Goal: Transaction & Acquisition: Purchase product/service

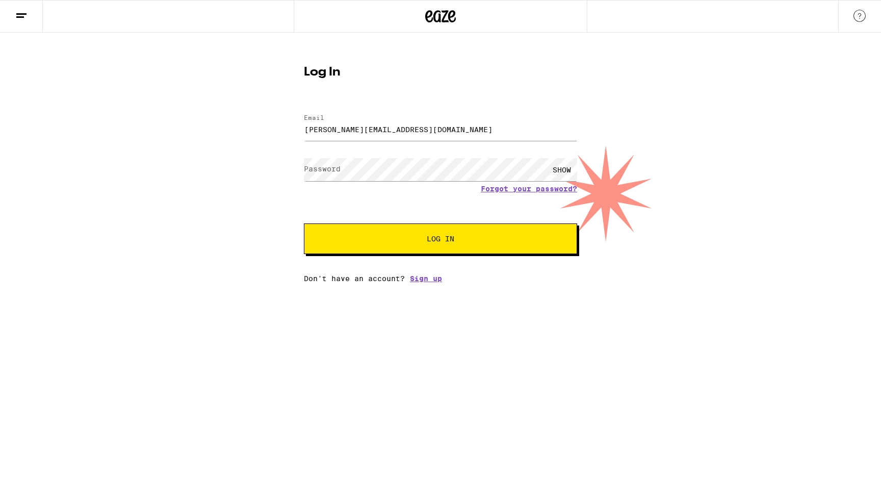
click at [407, 244] on button "Log In" at bounding box center [440, 238] width 273 height 31
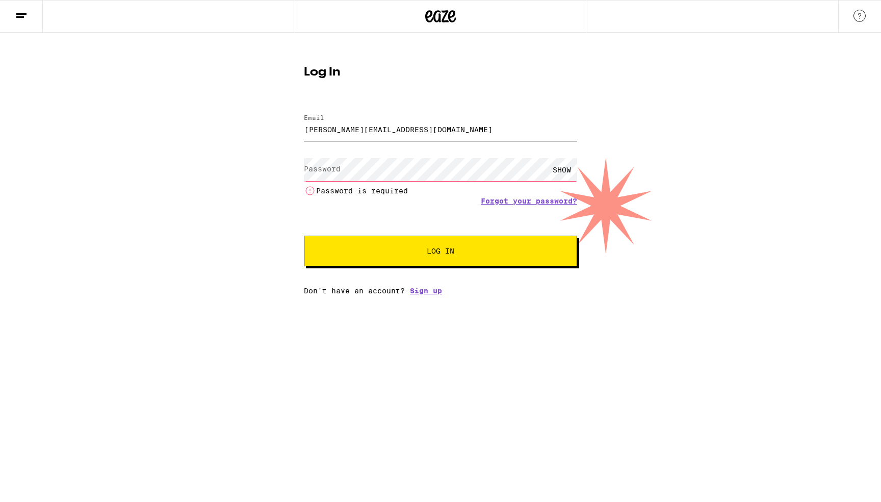
click at [416, 131] on input "[PERSON_NAME][EMAIL_ADDRESS][DOMAIN_NAME]" at bounding box center [440, 129] width 273 height 23
click at [419, 135] on input "[EMAIL_ADDRESS][DOMAIN_NAME]" at bounding box center [440, 129] width 273 height 23
type input "[PERSON_NAME][EMAIL_ADDRESS][DOMAIN_NAME]"
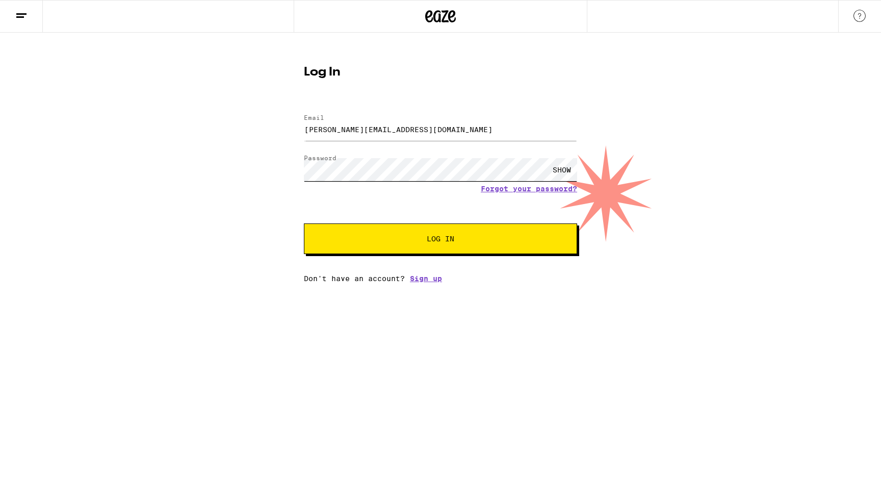
click at [304, 223] on button "Log In" at bounding box center [440, 238] width 273 height 31
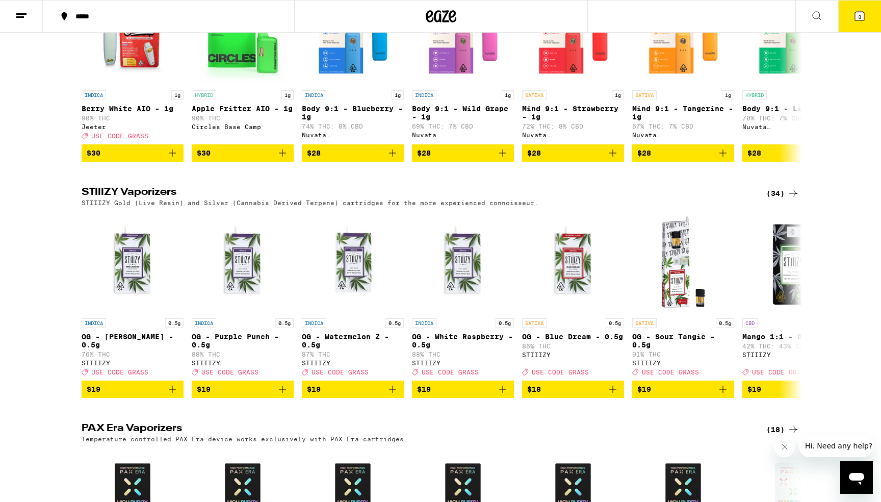
scroll to position [1993, 0]
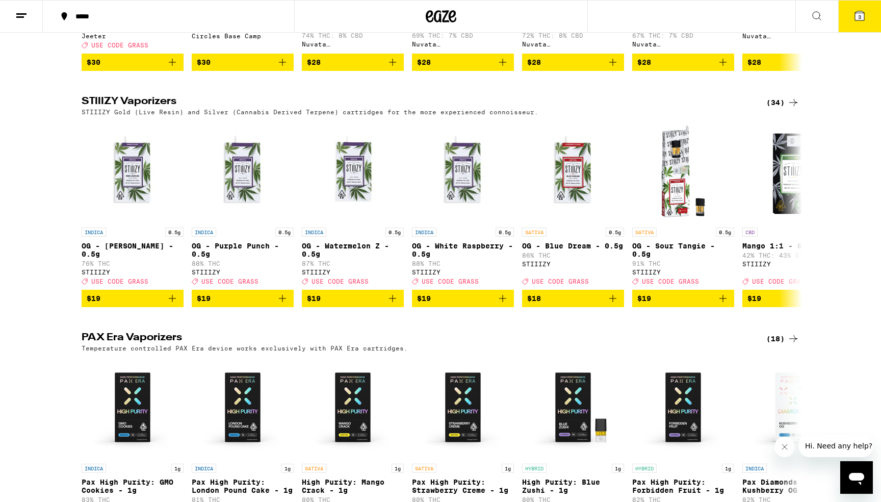
click at [774, 109] on div "(34)" at bounding box center [783, 102] width 33 height 12
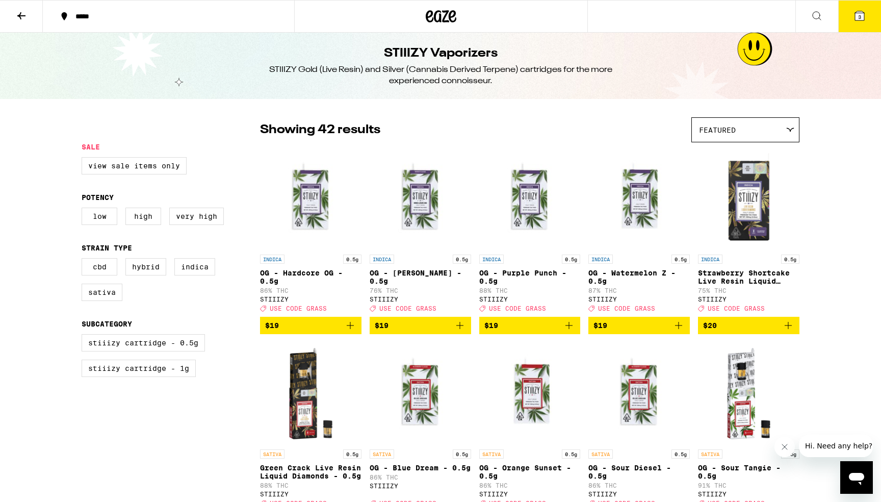
click at [781, 138] on div "Featured" at bounding box center [745, 130] width 107 height 24
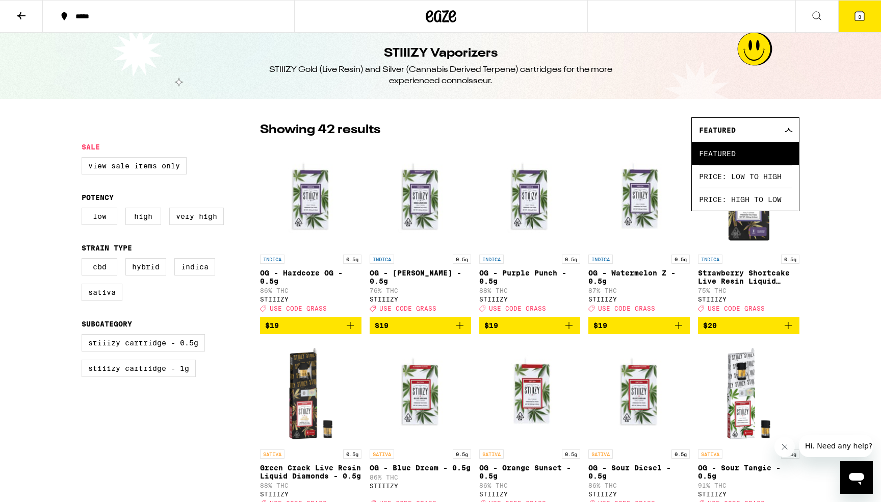
drag, startPoint x: 519, startPoint y: 112, endPoint x: 530, endPoint y: 112, distance: 10.7
click at [727, 126] on span "Featured" at bounding box center [717, 130] width 37 height 8
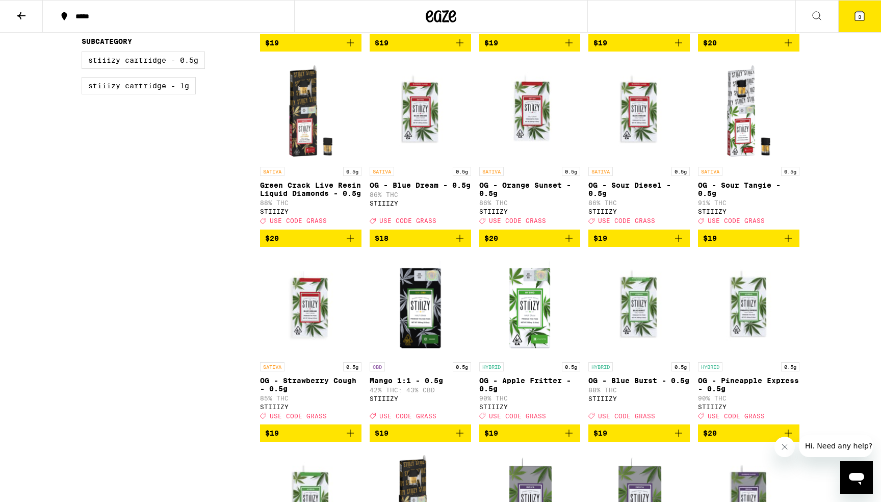
scroll to position [283, 0]
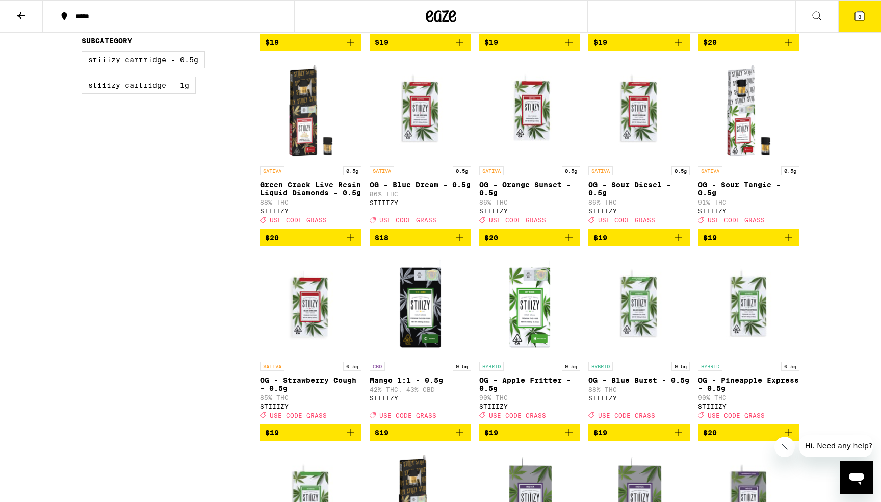
click at [421, 224] on span "USE CODE GRASS" at bounding box center [407, 220] width 57 height 7
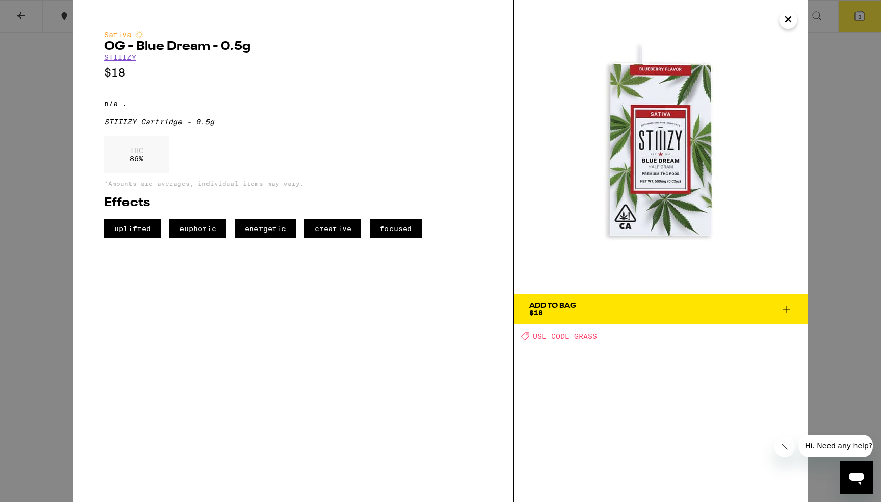
click at [600, 315] on span "Add To Bag $18" at bounding box center [660, 309] width 263 height 14
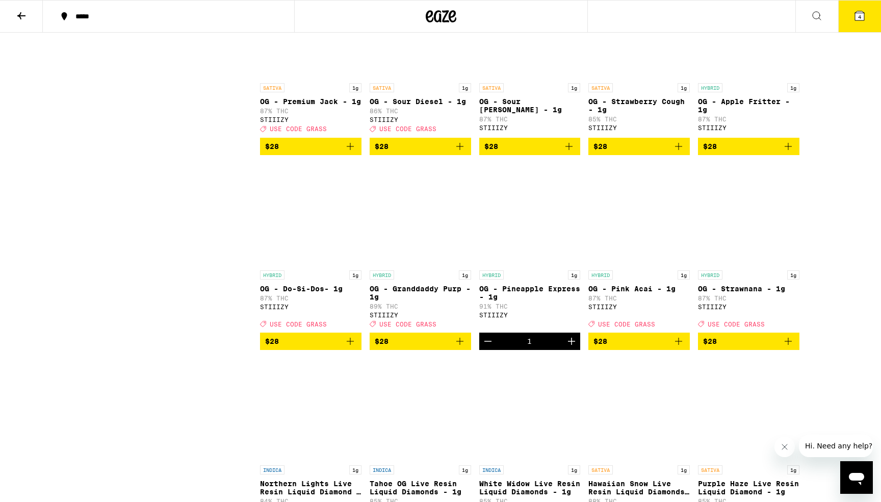
scroll to position [1106, 0]
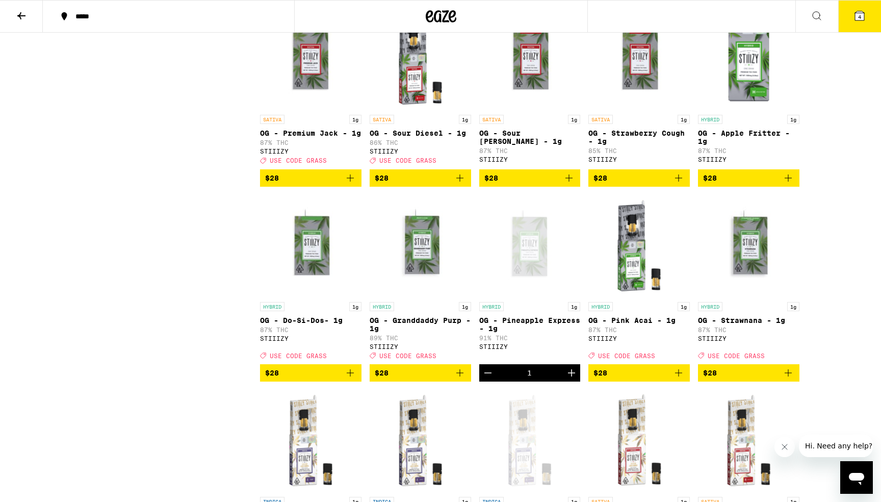
click at [460, 182] on icon "Add to bag" at bounding box center [459, 177] width 7 height 7
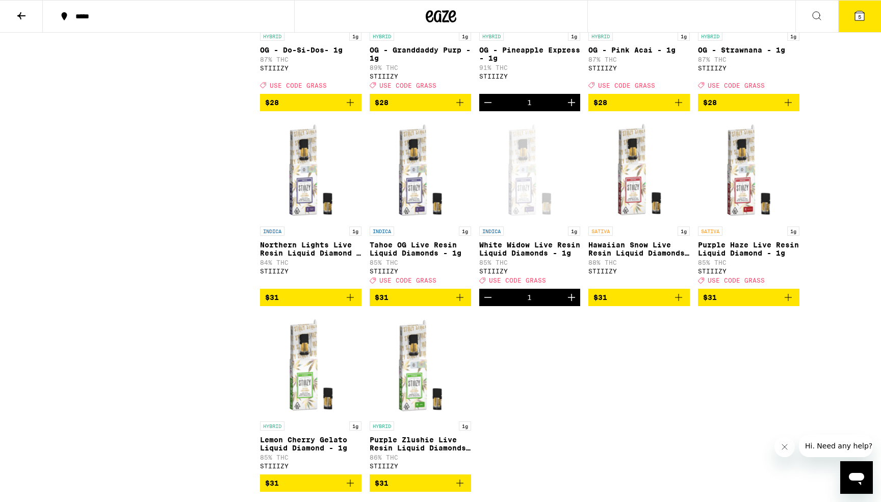
scroll to position [1384, 0]
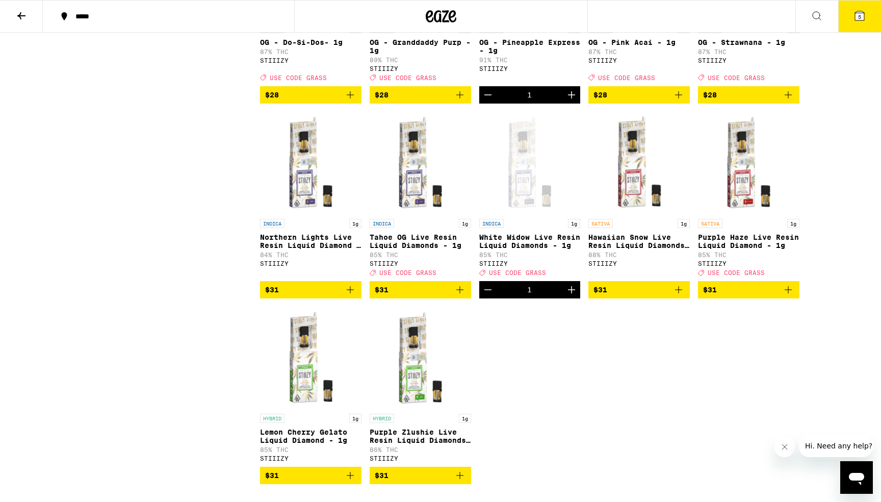
click at [858, 28] on button "5" at bounding box center [859, 17] width 43 height 32
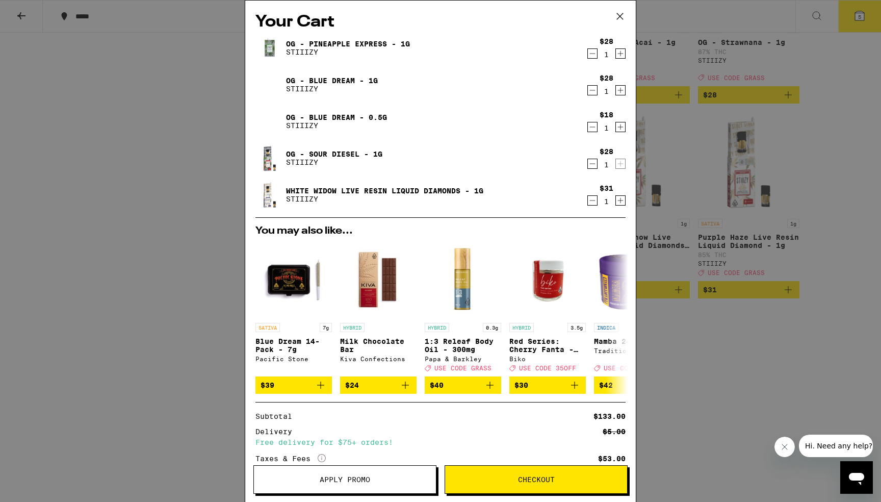
click at [594, 131] on icon "Decrement" at bounding box center [592, 127] width 9 height 12
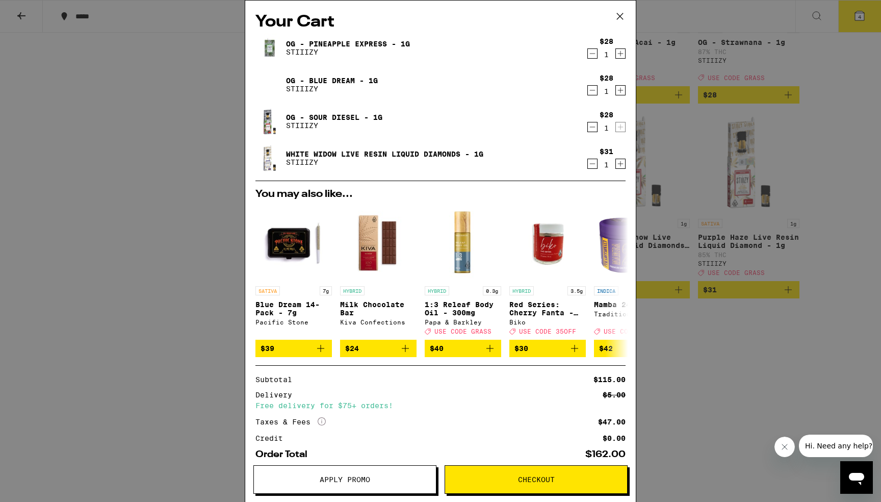
click at [590, 56] on icon "Decrement" at bounding box center [592, 53] width 9 height 12
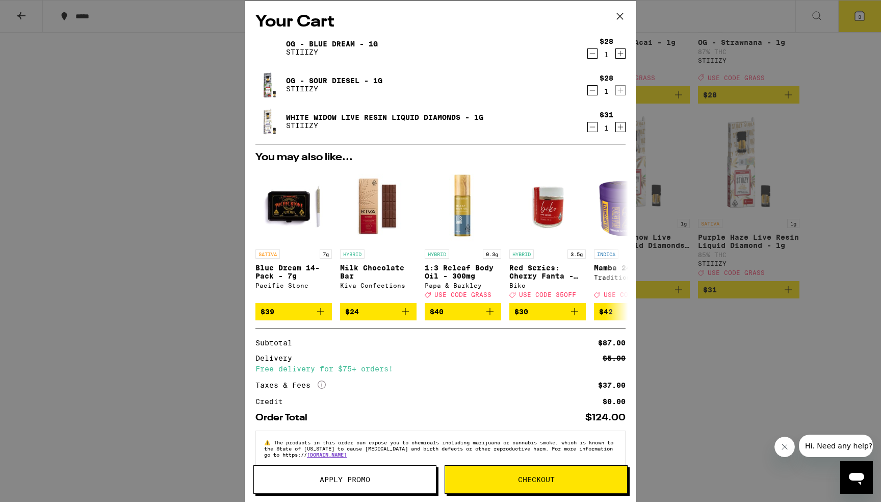
click at [405, 478] on span "Apply Promo" at bounding box center [345, 479] width 182 height 7
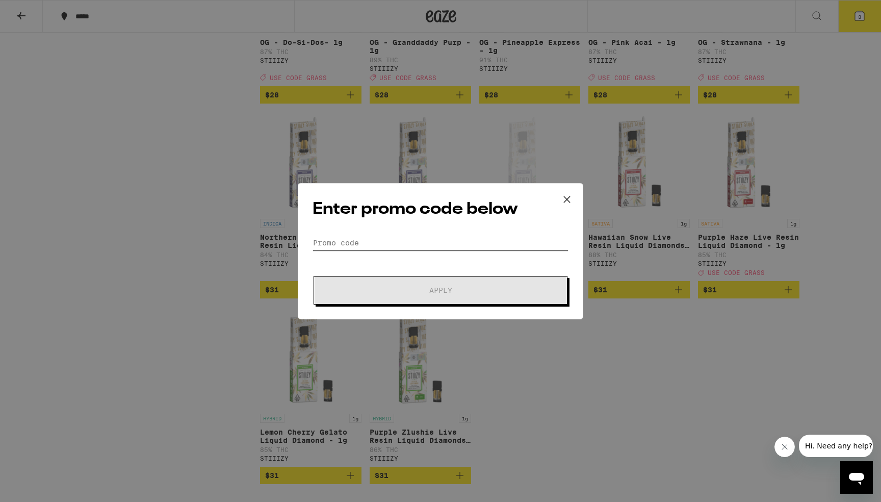
click at [434, 237] on input "Promo Code" at bounding box center [441, 242] width 256 height 15
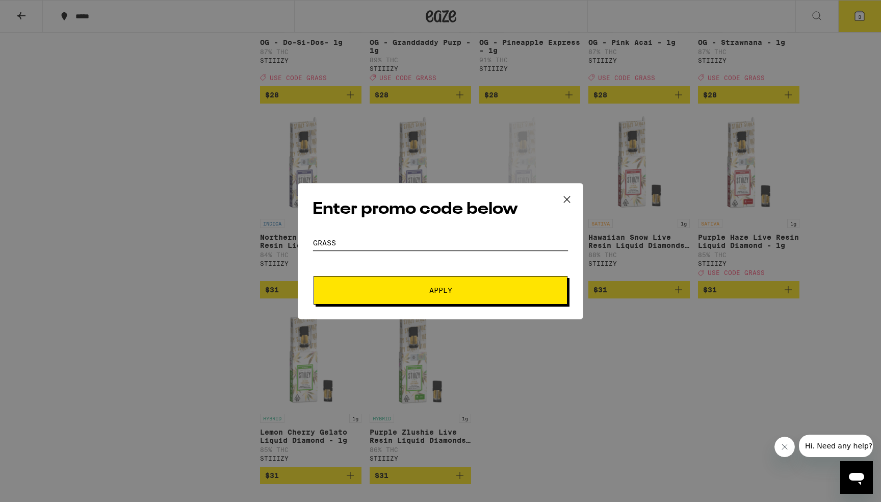
type input "Grass"
click at [448, 295] on button "Apply" at bounding box center [441, 290] width 254 height 29
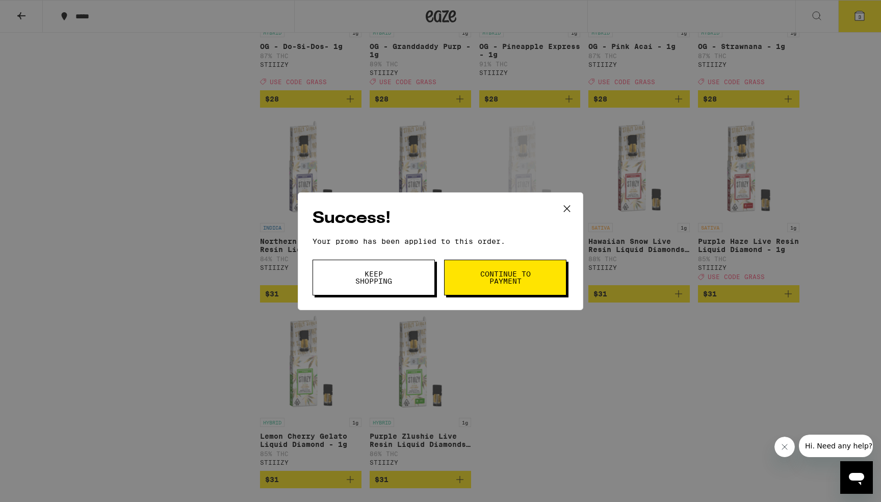
scroll to position [1380, 0]
click at [481, 285] on span "Continue to payment" at bounding box center [505, 277] width 52 height 14
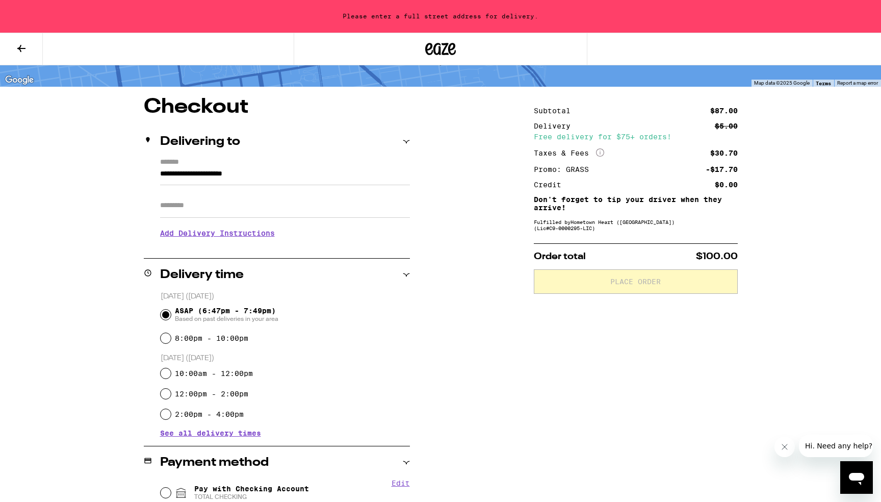
scroll to position [55, 0]
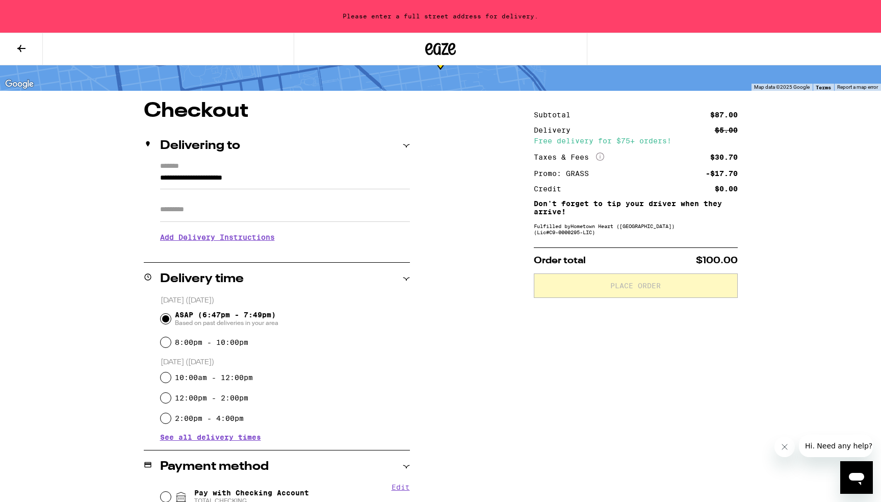
click at [160, 176] on input "**********" at bounding box center [285, 180] width 250 height 17
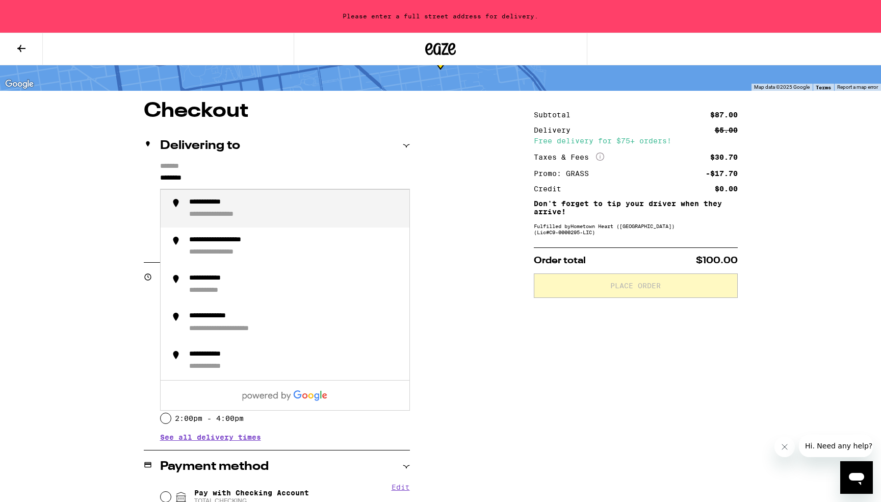
click at [248, 199] on div "**********" at bounding box center [295, 209] width 212 height 22
type input "**********"
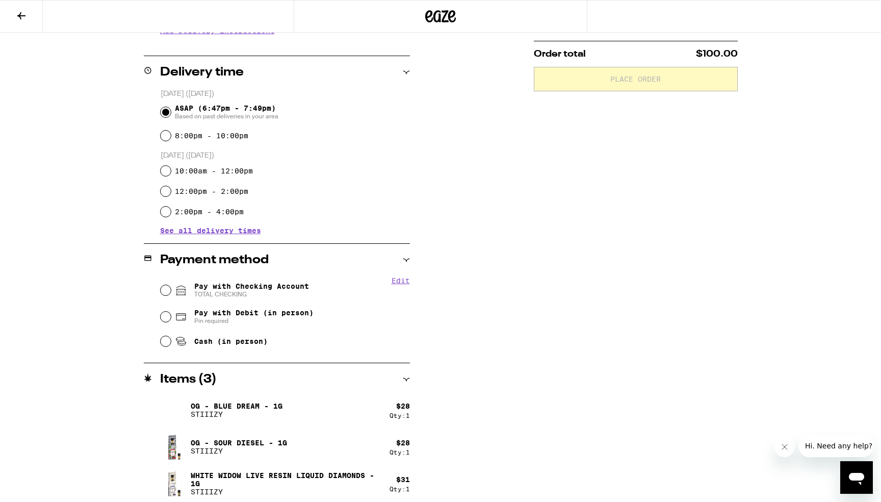
scroll to position [234, 0]
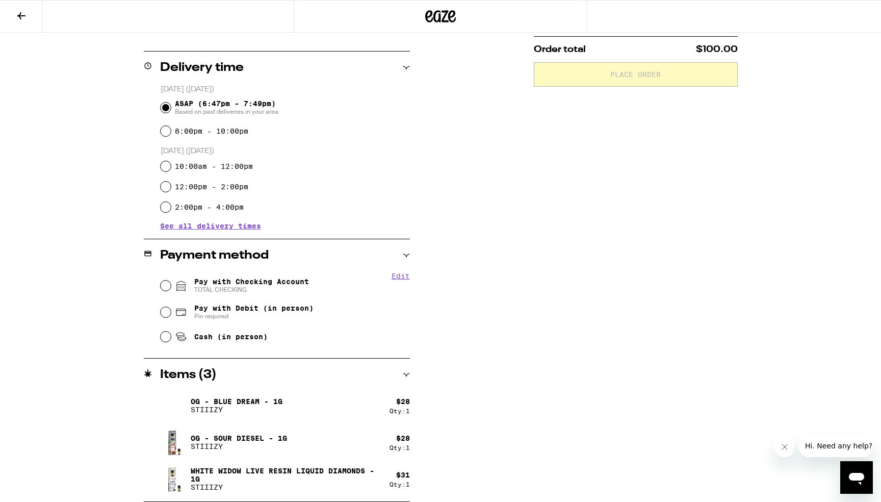
drag, startPoint x: 169, startPoint y: 297, endPoint x: 168, endPoint y: 287, distance: 10.3
click at [169, 294] on div "Pay with Checking Account TOTAL CHECKING" at bounding box center [285, 285] width 249 height 27
click at [168, 287] on input "Pay with Checking Account TOTAL CHECKING" at bounding box center [166, 286] width 10 height 10
radio input "true"
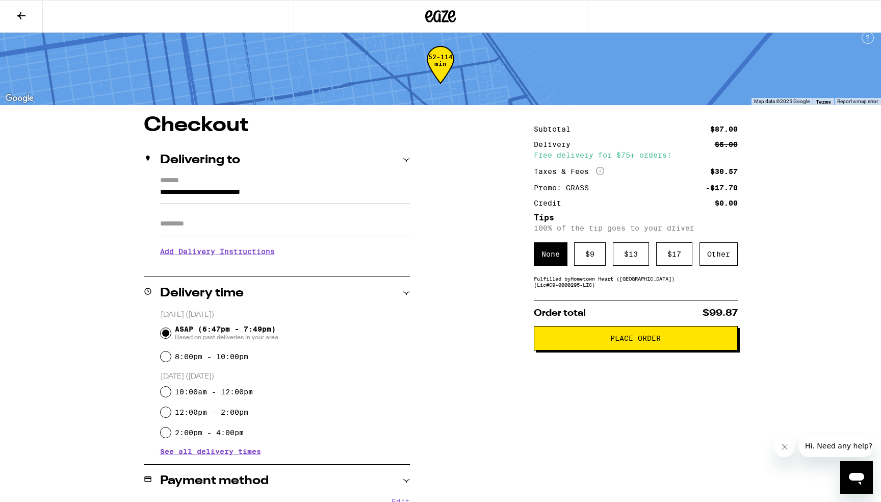
scroll to position [0, 0]
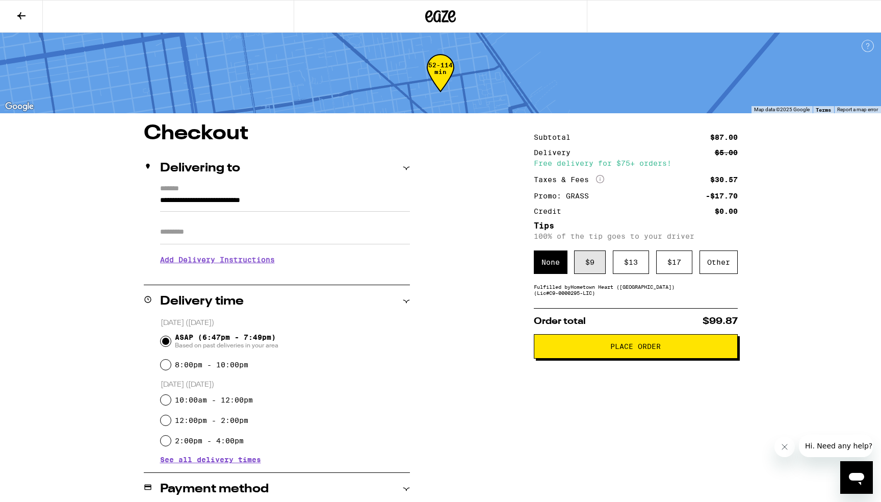
click at [585, 260] on div "$ 9" at bounding box center [590, 261] width 32 height 23
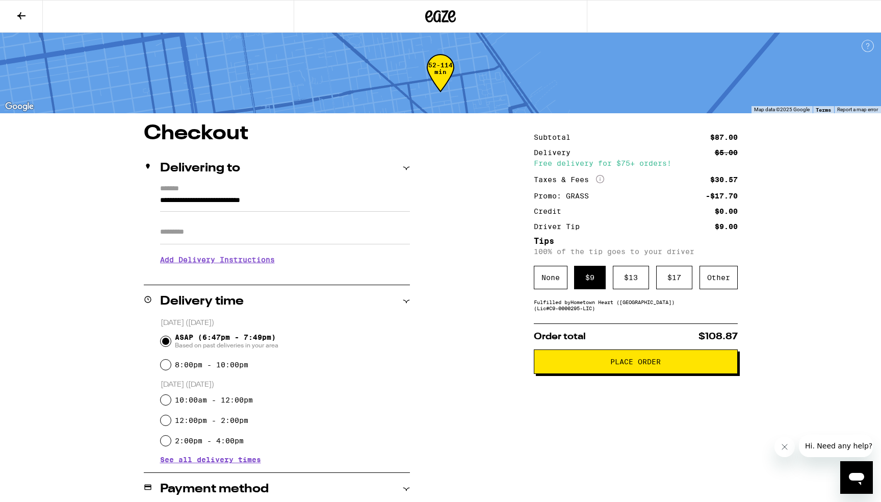
click at [638, 365] on span "Place Order" at bounding box center [635, 361] width 50 height 7
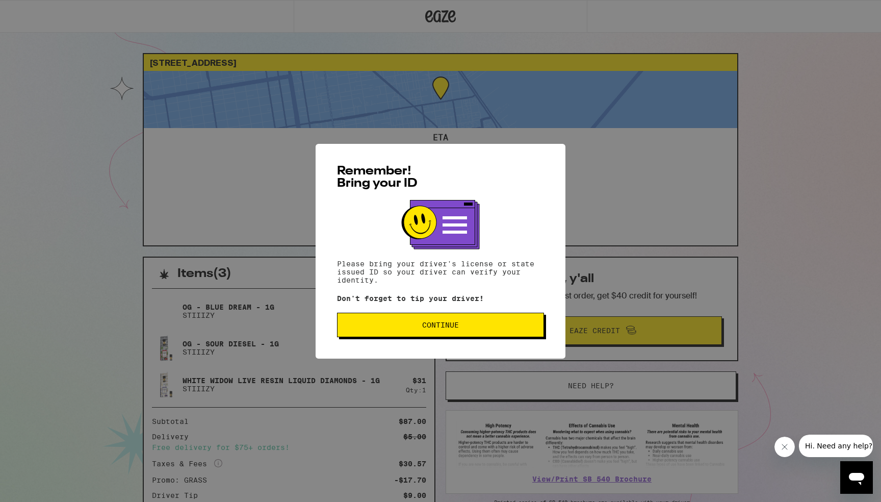
click at [456, 327] on span "Continue" at bounding box center [440, 324] width 37 height 7
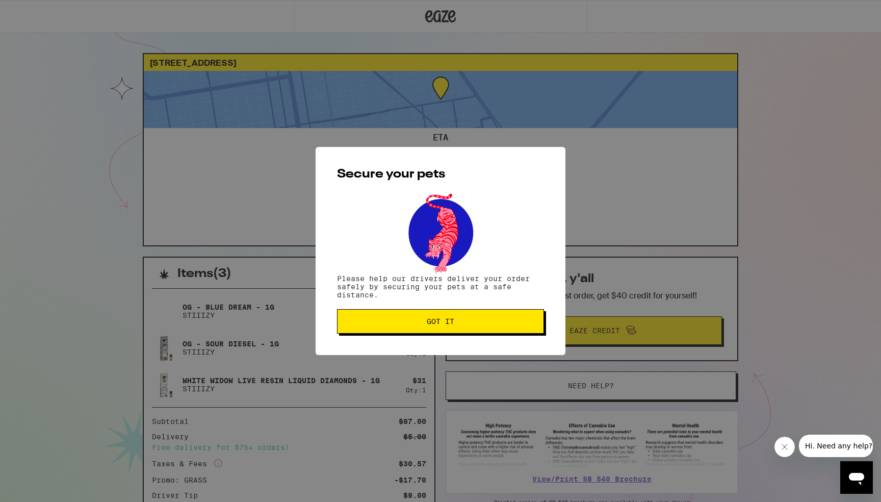
click at [457, 327] on button "Got it" at bounding box center [440, 321] width 207 height 24
